Goal: Task Accomplishment & Management: Complete application form

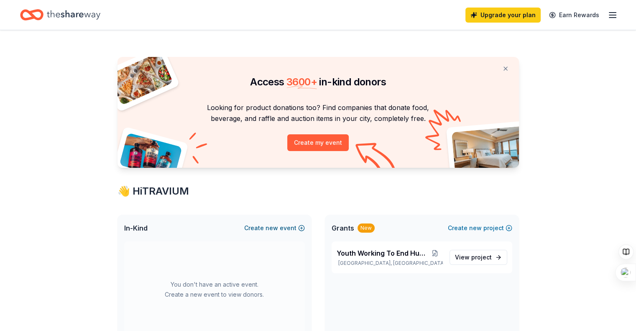
click at [264, 227] on button "Create new event" at bounding box center [274, 228] width 61 height 10
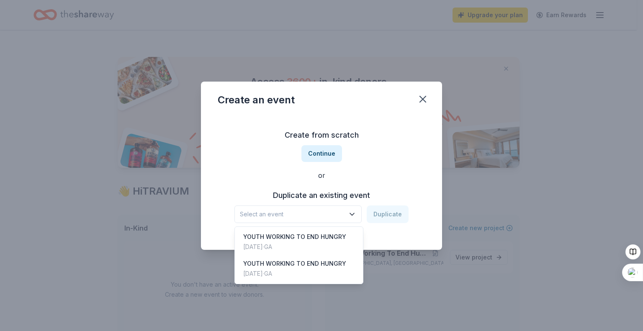
click at [333, 209] on span "Select an event" at bounding box center [292, 214] width 105 height 10
click at [319, 231] on div "YOUTH WORKING TO END HUNGRY Jul 12, 2025 · GA" at bounding box center [298, 241] width 125 height 27
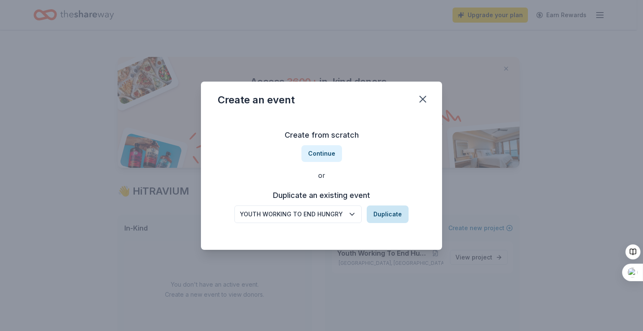
click at [392, 209] on button "Duplicate" at bounding box center [388, 214] width 42 height 18
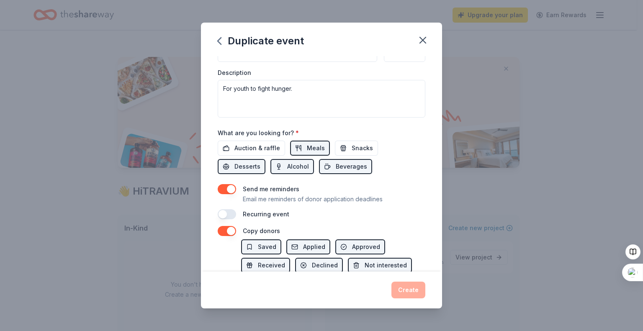
scroll to position [220, 0]
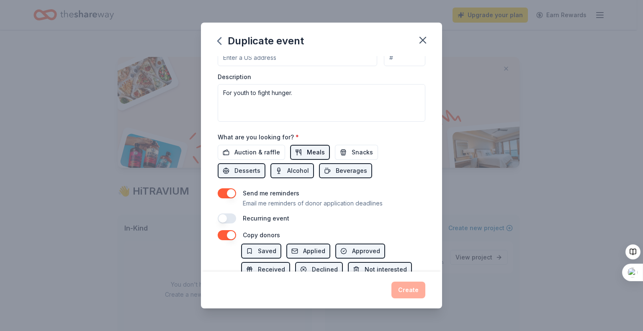
click at [317, 154] on span "Meals" at bounding box center [316, 152] width 18 height 10
click at [333, 163] on button "Beverages" at bounding box center [345, 170] width 53 height 15
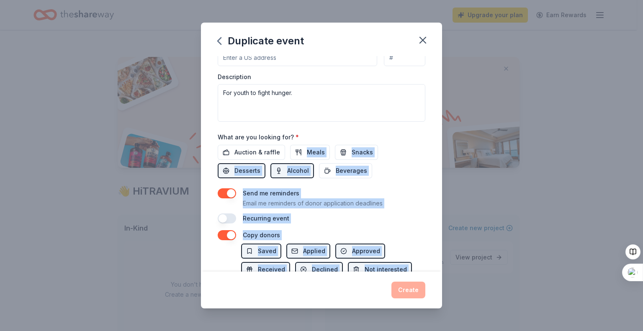
drag, startPoint x: 258, startPoint y: 280, endPoint x: 254, endPoint y: 294, distance: 13.8
click at [254, 294] on div "Duplicate event Event name * YOUTH WORKING TO END HUNGRY 27 /100 Event website …" at bounding box center [321, 166] width 241 height 286
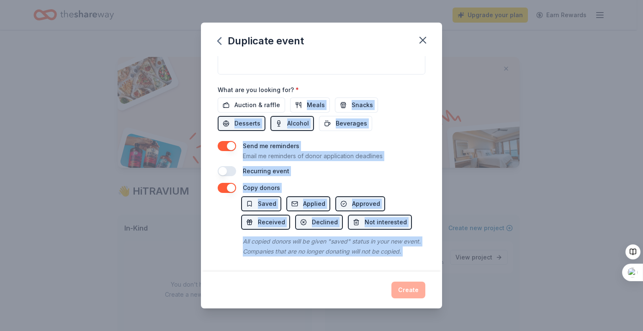
click at [400, 109] on div "Auction & raffle Meals Snacks Desserts Alcohol Beverages" at bounding box center [322, 114] width 208 height 33
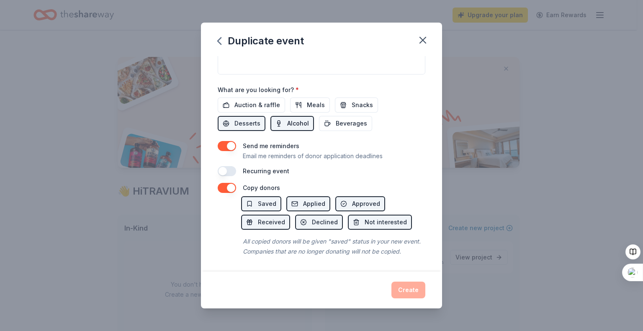
click at [308, 116] on button "Alcohol" at bounding box center [292, 123] width 44 height 15
click at [250, 116] on button "Desserts" at bounding box center [242, 123] width 48 height 15
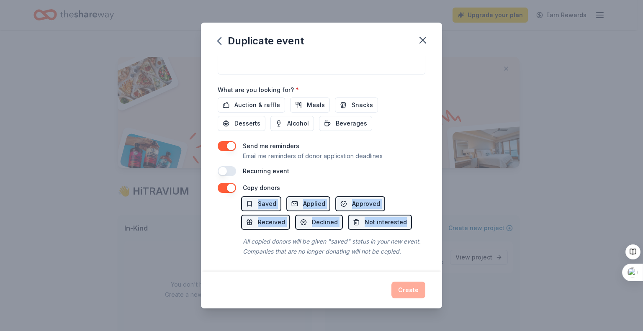
drag, startPoint x: 434, startPoint y: 193, endPoint x: 436, endPoint y: 179, distance: 14.4
click at [436, 179] on div "Event name * YOUTH WORKING TO END HUNGRY 27 /100 Event website Attendance * 500…" at bounding box center [321, 164] width 241 height 216
click at [401, 166] on div "Recurring event" at bounding box center [322, 171] width 208 height 10
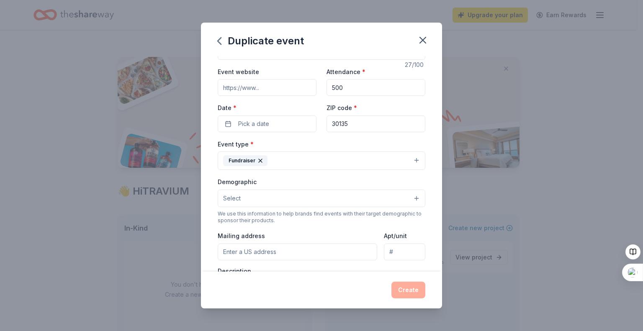
scroll to position [0, 0]
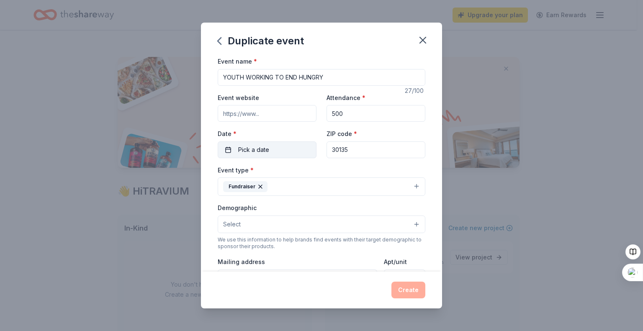
click at [263, 155] on button "Pick a date" at bounding box center [267, 149] width 99 height 17
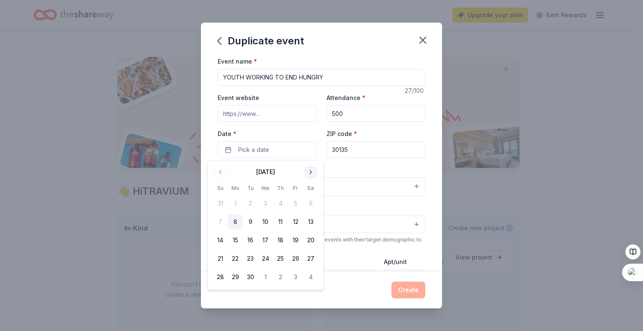
click at [309, 169] on button "Go to next month" at bounding box center [311, 172] width 12 height 12
click at [264, 225] on button "8" at bounding box center [265, 222] width 15 height 15
click at [356, 164] on div "Event name * YOUTH WORKING TO END HUNGRY 27 /100 Event website Attendance * 500…" at bounding box center [322, 250] width 208 height 388
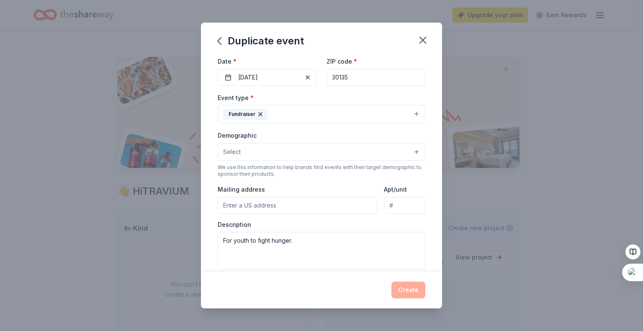
scroll to position [73, 0]
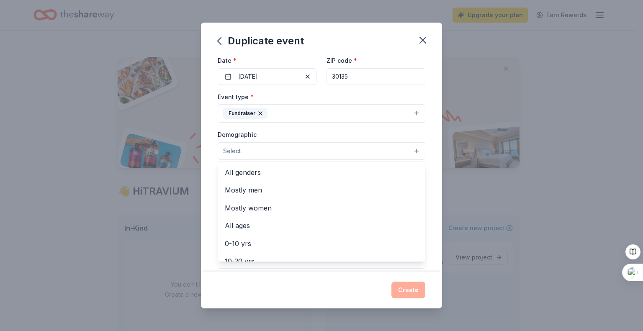
click at [367, 148] on button "Select" at bounding box center [322, 151] width 208 height 18
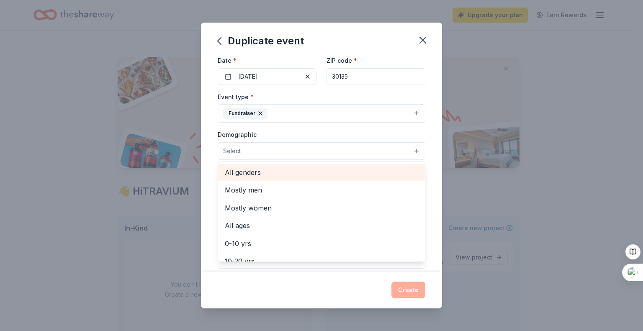
click at [292, 165] on div "All genders" at bounding box center [321, 173] width 207 height 18
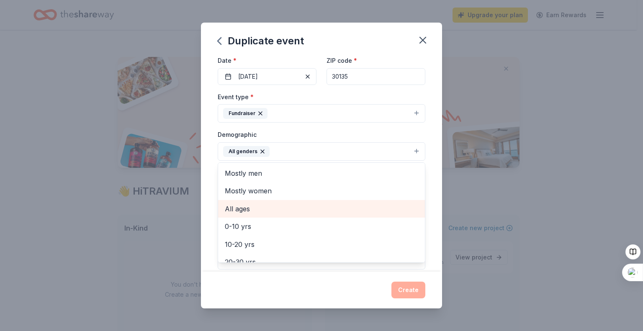
click at [297, 211] on span "All ages" at bounding box center [321, 208] width 193 height 11
click at [423, 114] on div "Event name * YOUTH WORKING TO END HUNGRY 27 /100 Event website Attendance * 500…" at bounding box center [321, 164] width 241 height 216
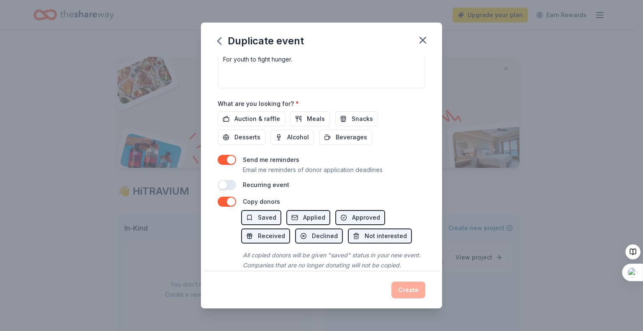
scroll to position [257, 0]
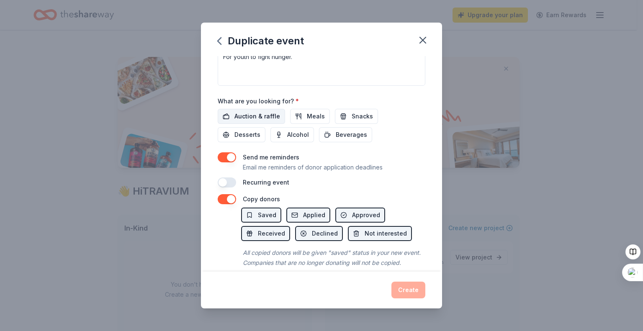
click at [255, 115] on span "Auction & raffle" at bounding box center [257, 116] width 46 height 10
click at [264, 115] on span "Auction & raffle" at bounding box center [257, 116] width 46 height 10
click at [270, 113] on span "Auction & raffle" at bounding box center [257, 116] width 46 height 10
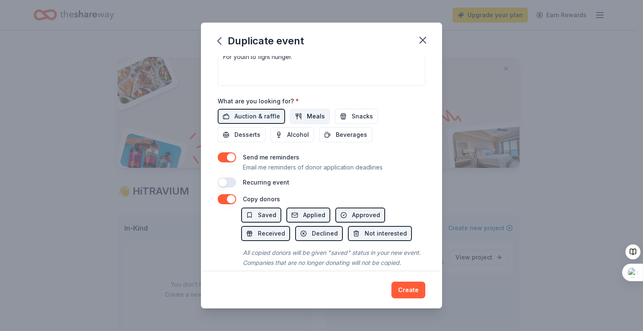
click at [293, 111] on button "Meals" at bounding box center [310, 116] width 40 height 15
drag, startPoint x: 290, startPoint y: 250, endPoint x: 286, endPoint y: 257, distance: 7.3
click at [286, 257] on div "Event name * YOUTH WORKING TO END HUNGRY 27 /100 Event website Attendance * 500…" at bounding box center [321, 164] width 241 height 216
click at [335, 115] on button "Snacks" at bounding box center [356, 116] width 43 height 15
click at [246, 136] on span "Desserts" at bounding box center [247, 135] width 26 height 10
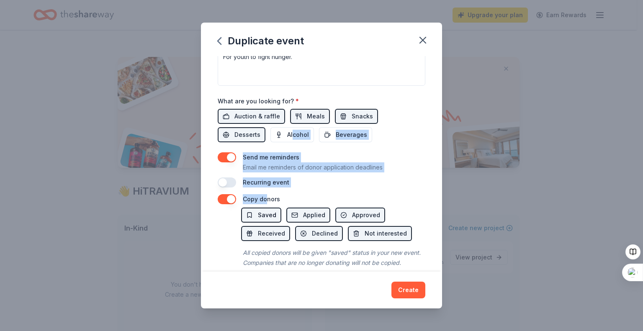
click at [257, 217] on div "Event name * YOUTH WORKING TO END HUNGRY 27 /100 Event website Attendance * 500…" at bounding box center [321, 164] width 241 height 216
click at [290, 130] on span "Alcohol" at bounding box center [298, 135] width 22 height 10
click at [362, 136] on span "Beverages" at bounding box center [351, 135] width 31 height 10
click at [404, 156] on div "Send me reminders Email me reminders of donor application deadlines" at bounding box center [322, 162] width 208 height 20
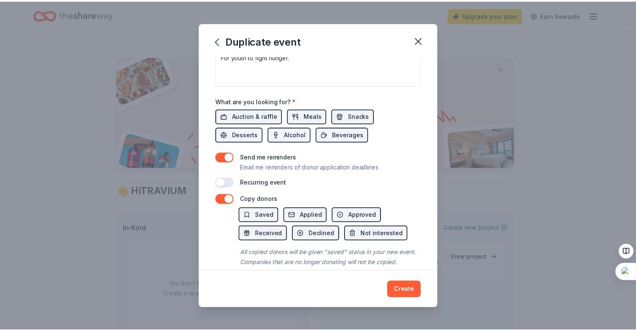
scroll to position [277, 0]
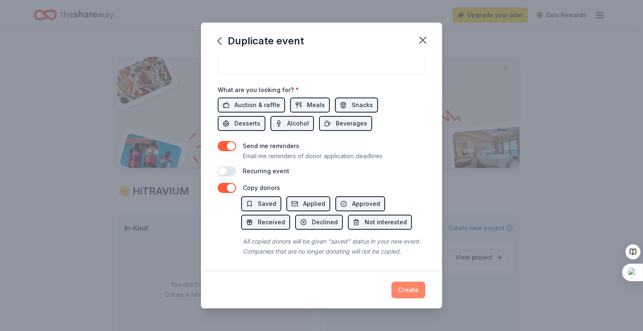
click at [411, 287] on button "Create" at bounding box center [408, 290] width 34 height 17
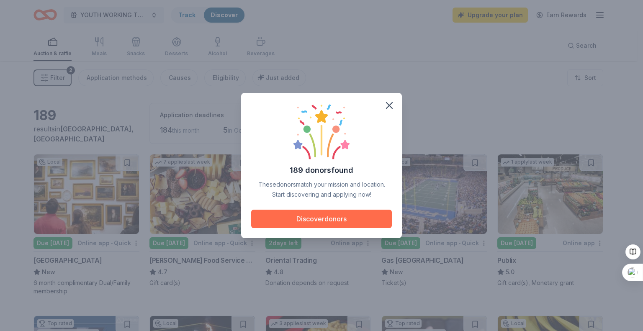
click at [350, 212] on button "Discover donors" at bounding box center [321, 219] width 141 height 18
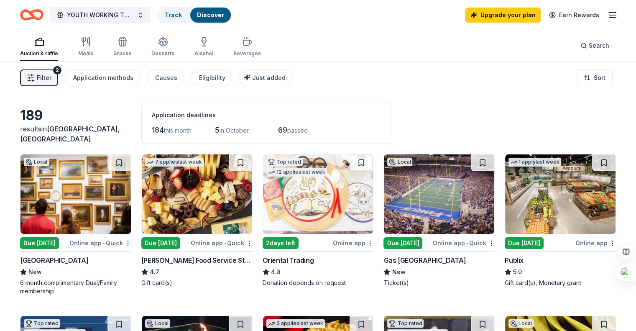
click at [100, 213] on img at bounding box center [76, 194] width 110 height 80
click at [191, 221] on img at bounding box center [197, 194] width 110 height 80
click at [336, 202] on img at bounding box center [318, 194] width 110 height 80
click at [450, 193] on img at bounding box center [439, 194] width 110 height 80
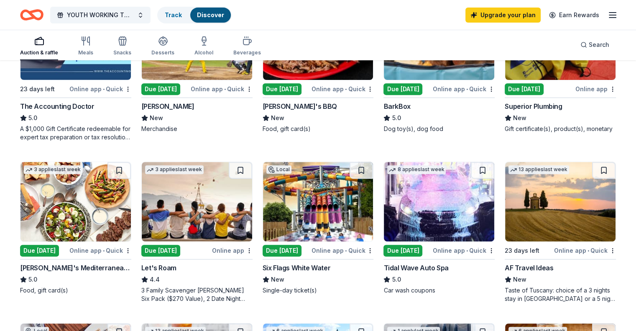
scroll to position [328, 0]
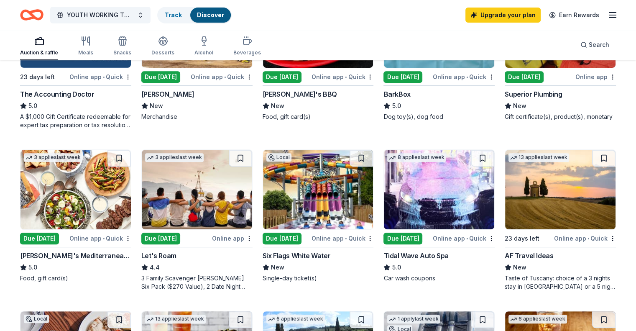
click at [305, 216] on img at bounding box center [318, 190] width 110 height 80
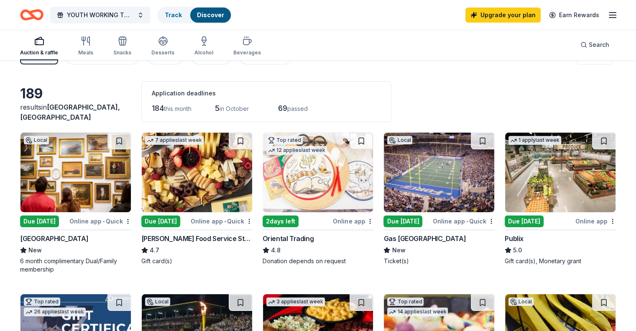
scroll to position [0, 0]
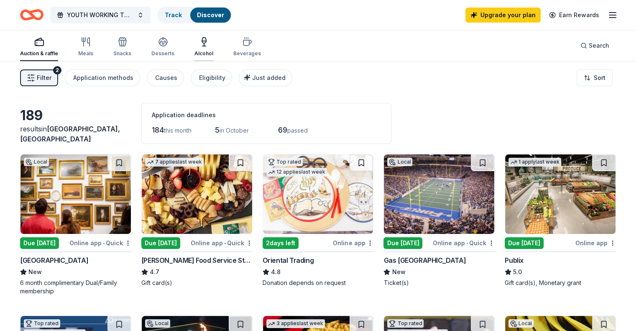
click at [209, 43] on icon "button" at bounding box center [204, 42] width 10 height 10
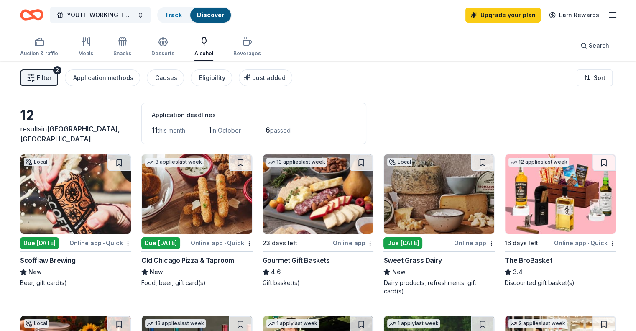
click at [635, 92] on div "Filter 2 Application methods Causes Eligibility Just added Sort" at bounding box center [318, 77] width 636 height 33
click at [255, 54] on div "Beverages" at bounding box center [248, 53] width 28 height 7
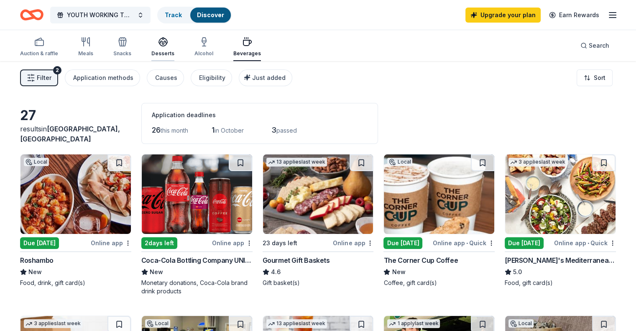
click at [175, 53] on div "Desserts" at bounding box center [162, 53] width 23 height 7
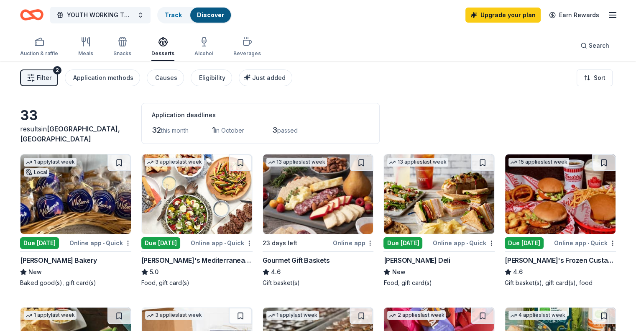
drag, startPoint x: 636, startPoint y: 95, endPoint x: 636, endPoint y: 117, distance: 22.2
drag, startPoint x: 636, startPoint y: 91, endPoint x: 635, endPoint y: 116, distance: 25.1
click at [131, 48] on div "Snacks" at bounding box center [122, 47] width 18 height 20
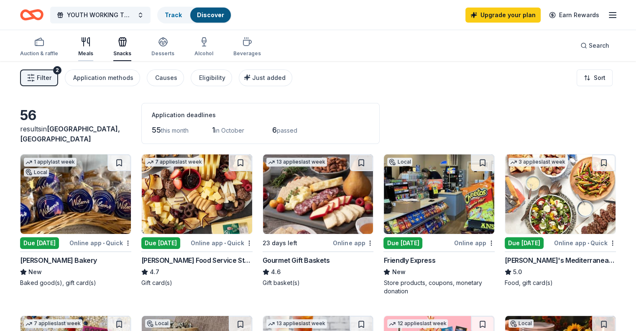
click at [93, 48] on div "Meals" at bounding box center [85, 47] width 15 height 20
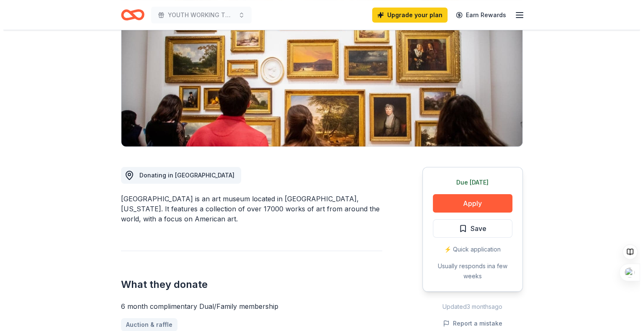
scroll to position [64, 0]
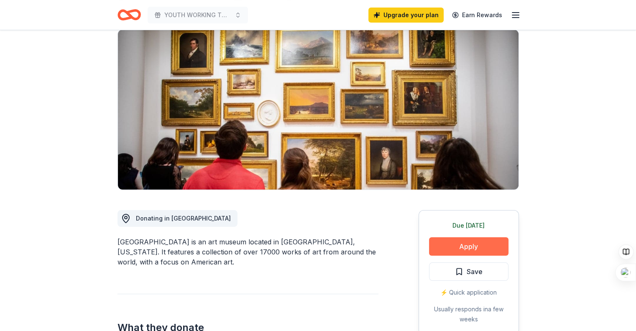
click at [475, 242] on button "Apply" at bounding box center [469, 246] width 80 height 18
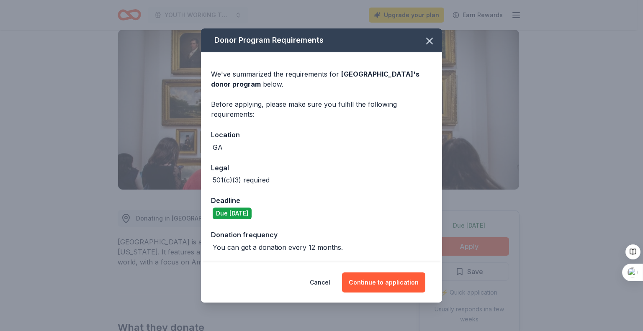
click at [387, 271] on div "Cancel Continue to application" at bounding box center [321, 282] width 241 height 40
click at [387, 279] on button "Continue to application" at bounding box center [383, 282] width 83 height 20
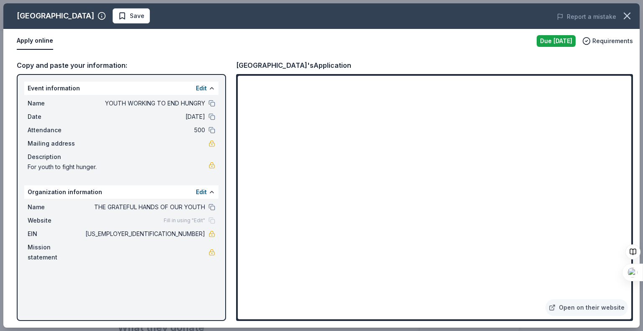
click at [190, 100] on span "YOUTH WORKING TO END HUNGRY" at bounding box center [144, 103] width 121 height 10
click at [211, 101] on button at bounding box center [211, 103] width 7 height 7
click at [213, 205] on button at bounding box center [211, 207] width 7 height 7
click at [631, 142] on div "Open on their website" at bounding box center [434, 197] width 397 height 247
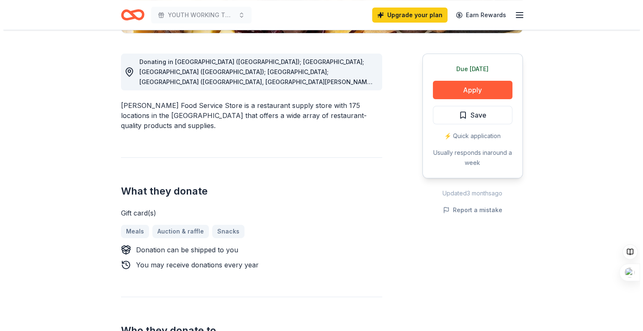
scroll to position [184, 0]
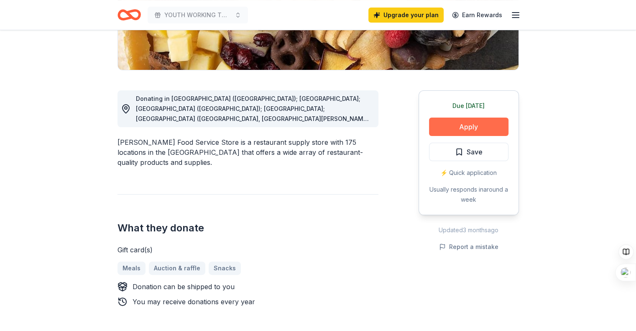
click at [491, 123] on button "Apply" at bounding box center [469, 127] width 80 height 18
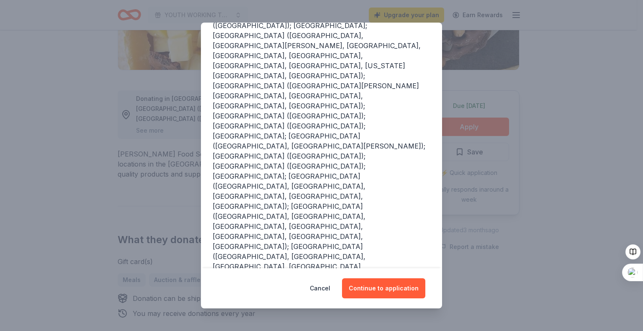
scroll to position [142, 0]
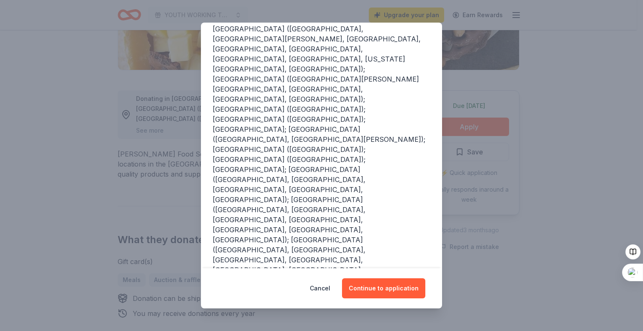
drag, startPoint x: 396, startPoint y: 279, endPoint x: 311, endPoint y: 351, distance: 111.4
click at [380, 293] on button "Continue to application" at bounding box center [383, 288] width 83 height 20
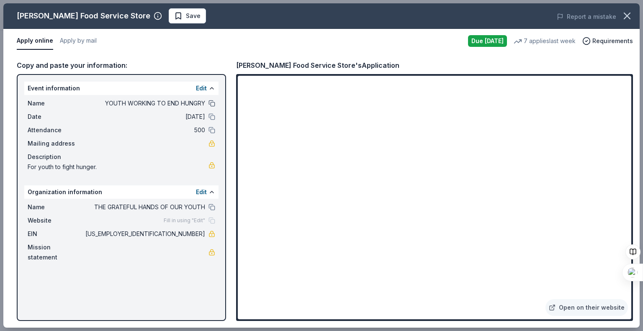
click at [213, 105] on button at bounding box center [211, 103] width 7 height 7
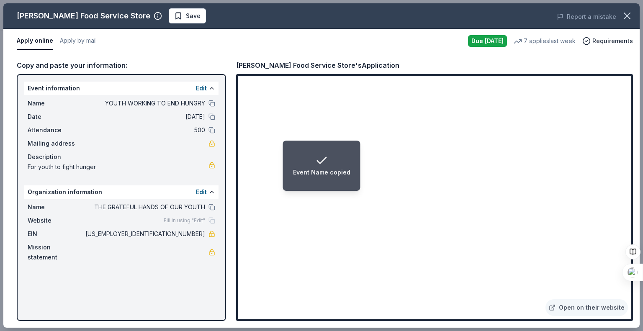
click at [357, 182] on li "Event Name copied" at bounding box center [321, 166] width 77 height 50
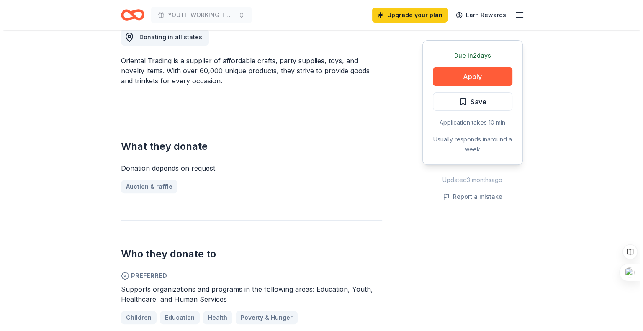
scroll to position [236, 0]
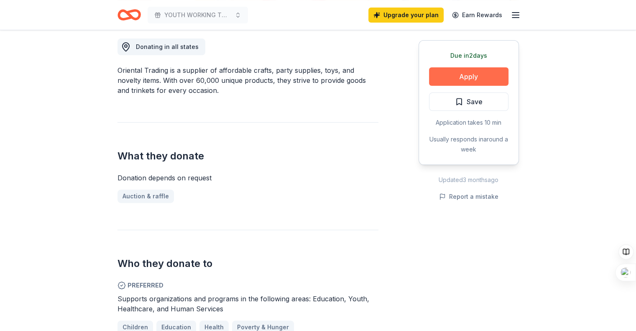
click at [452, 70] on button "Apply" at bounding box center [469, 76] width 80 height 18
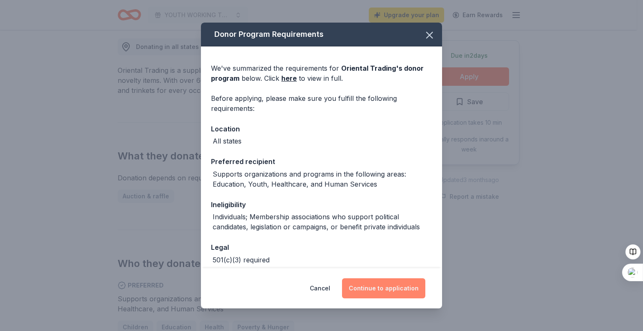
click at [375, 287] on button "Continue to application" at bounding box center [383, 288] width 83 height 20
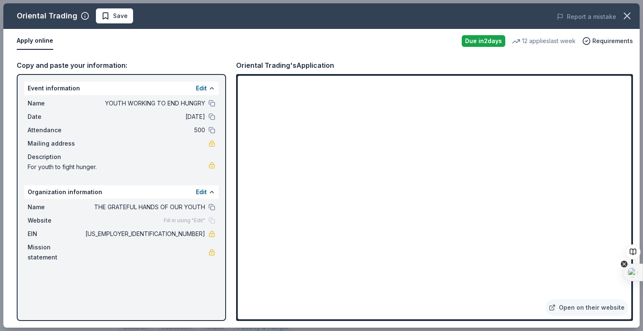
click at [624, 266] on icon at bounding box center [624, 264] width 7 height 7
click at [579, 209] on div "Disable for this site" at bounding box center [589, 215] width 74 height 15
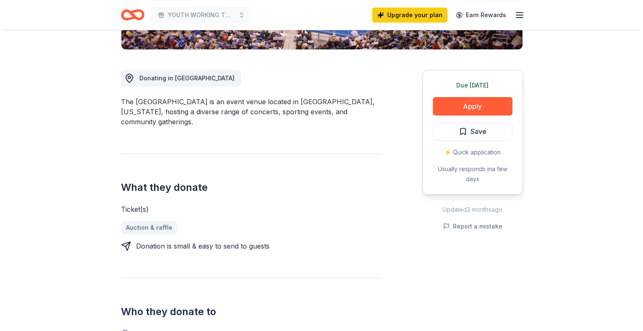
scroll to position [199, 0]
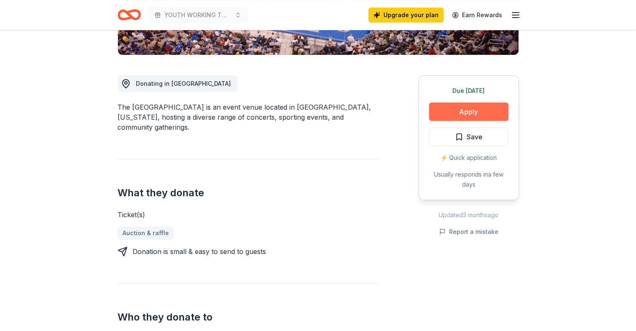
click at [475, 112] on button "Apply" at bounding box center [469, 112] width 80 height 18
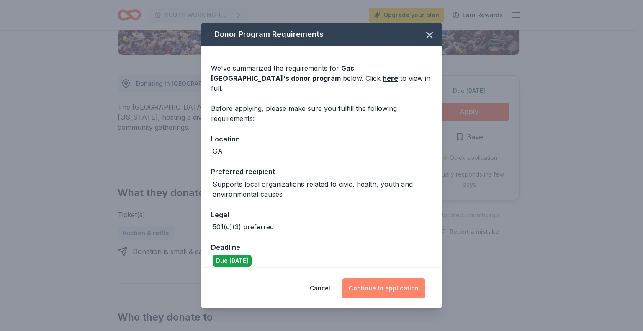
click at [373, 287] on button "Continue to application" at bounding box center [383, 288] width 83 height 20
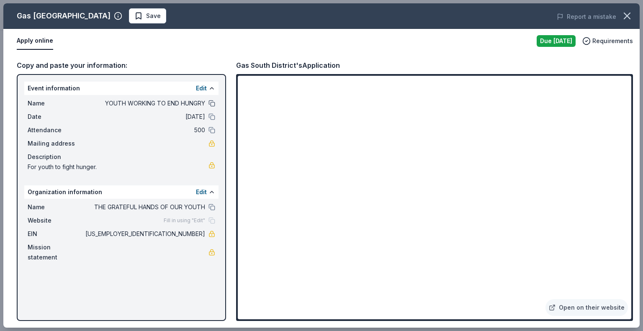
click at [212, 101] on button at bounding box center [211, 103] width 7 height 7
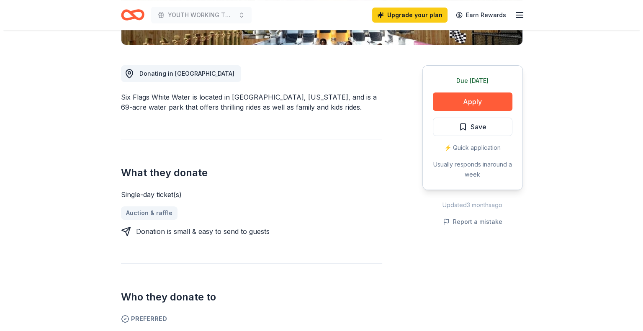
scroll to position [206, 0]
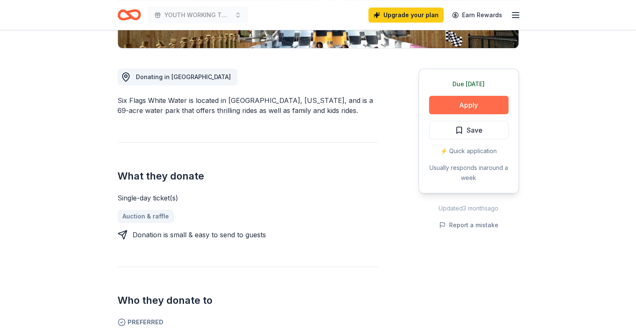
click at [484, 100] on button "Apply" at bounding box center [469, 105] width 80 height 18
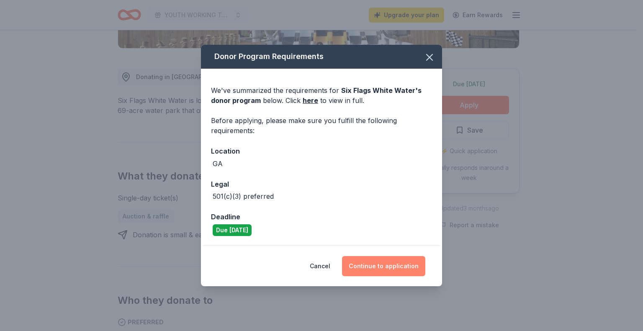
click at [368, 272] on button "Continue to application" at bounding box center [383, 266] width 83 height 20
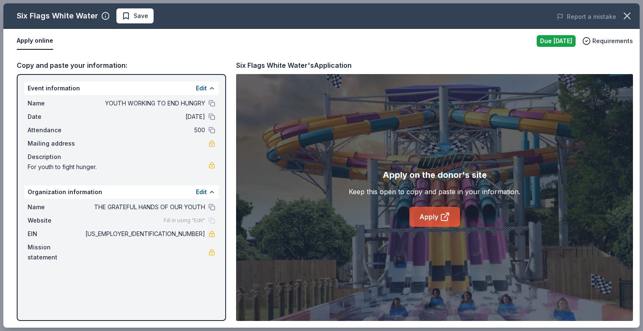
click at [437, 223] on link "Apply" at bounding box center [434, 217] width 51 height 20
